Goal: Information Seeking & Learning: Compare options

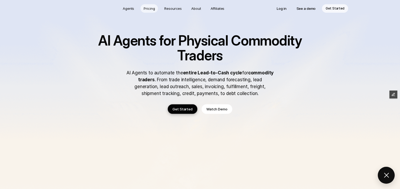
click at [153, 9] on p "Pricing" at bounding box center [149, 8] width 11 height 5
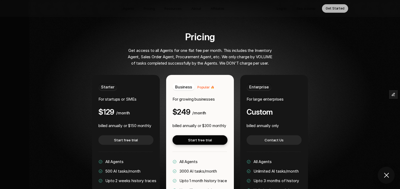
scroll to position [1002, 0]
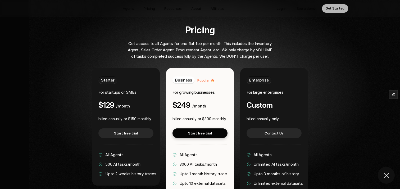
click at [387, 175] on button at bounding box center [386, 175] width 17 height 17
drag, startPoint x: 131, startPoint y: 103, endPoint x: 137, endPoint y: 103, distance: 5.8
click at [137, 116] on p "billed annually or $150 monthly" at bounding box center [124, 119] width 53 height 6
drag, startPoint x: 101, startPoint y: 65, endPoint x: 114, endPoint y: 65, distance: 13.0
click at [114, 76] on div "Starter" at bounding box center [107, 79] width 19 height 7
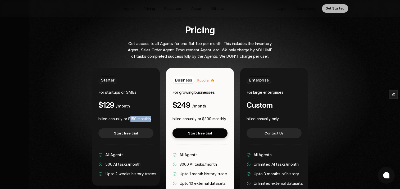
drag, startPoint x: 131, startPoint y: 103, endPoint x: 152, endPoint y: 103, distance: 20.9
click at [152, 103] on div "Starter For startups or SMEs $129 /month billed annually or $150 monthly Start …" at bounding box center [126, 126] width 68 height 117
drag, startPoint x: 106, startPoint y: 149, endPoint x: 147, endPoint y: 149, distance: 41.0
click at [147, 152] on div "All Agents 500 AI tasks/month Upto 2 weeks history traces" at bounding box center [127, 164] width 58 height 25
click at [105, 162] on span "500 AI tasks/month" at bounding box center [122, 164] width 35 height 5
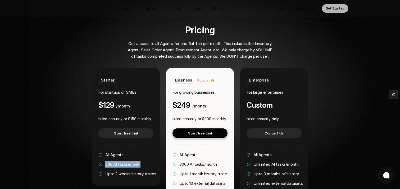
drag, startPoint x: 105, startPoint y: 148, endPoint x: 142, endPoint y: 150, distance: 37.1
click at [142, 152] on div "All Agents 500 AI tasks/month Upto 2 weeks history traces" at bounding box center [127, 164] width 58 height 25
click at [108, 162] on span "500 AI tasks/month" at bounding box center [122, 164] width 35 height 5
drag, startPoint x: 105, startPoint y: 148, endPoint x: 142, endPoint y: 148, distance: 37.0
click at [142, 152] on div "All Agents 500 AI tasks/month Upto 2 weeks history traces" at bounding box center [127, 164] width 58 height 25
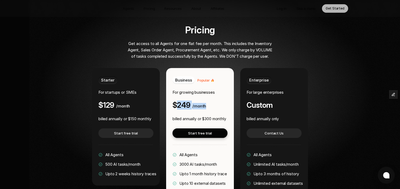
drag, startPoint x: 179, startPoint y: 89, endPoint x: 207, endPoint y: 89, distance: 28.3
click at [207, 89] on div "Business Popular For growing businesses $249 /month" at bounding box center [199, 92] width 55 height 33
drag, startPoint x: 204, startPoint y: 103, endPoint x: 227, endPoint y: 103, distance: 23.8
click at [227, 103] on div "Business Popular For growing businesses $249 /month billed annually or $300 mon…" at bounding box center [200, 136] width 68 height 136
drag, startPoint x: 179, startPoint y: 149, endPoint x: 221, endPoint y: 149, distance: 41.3
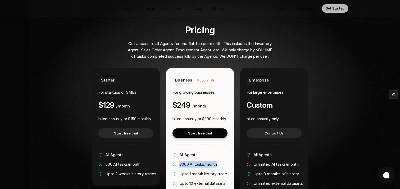
click at [221, 152] on div "All Agents 3000 AI tasks/month Upto 1 month history trace Upto 10 external data…" at bounding box center [199, 174] width 54 height 44
click at [81, 132] on div "Pricing Get access to all Agents for one flat fee per month. This includes the …" at bounding box center [200, 124] width 320 height 199
drag, startPoint x: 106, startPoint y: 149, endPoint x: 144, endPoint y: 148, distance: 38.6
click at [144, 152] on div "All Agents 500 AI tasks/month Upto 2 weeks history traces" at bounding box center [127, 164] width 58 height 25
